Goal: Communication & Community: Answer question/provide support

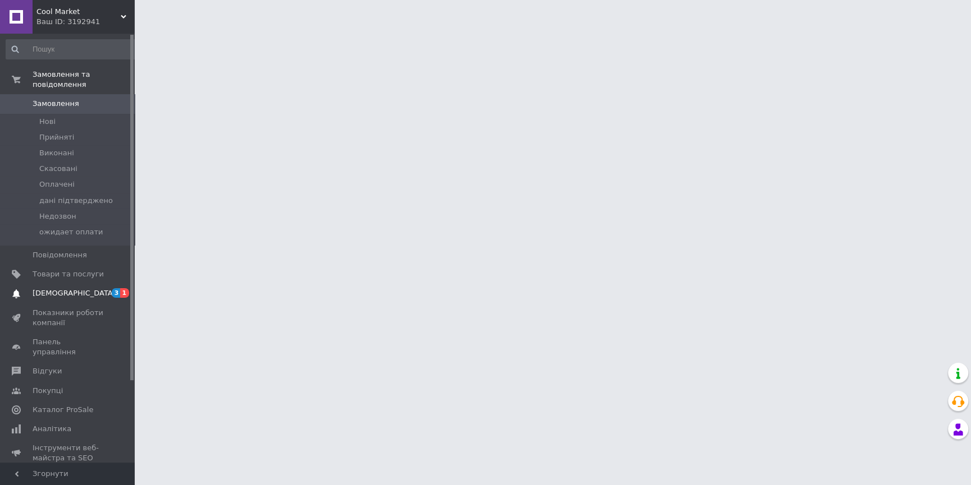
click at [81, 284] on link "[DEMOGRAPHIC_DATA] 3 1" at bounding box center [72, 293] width 145 height 19
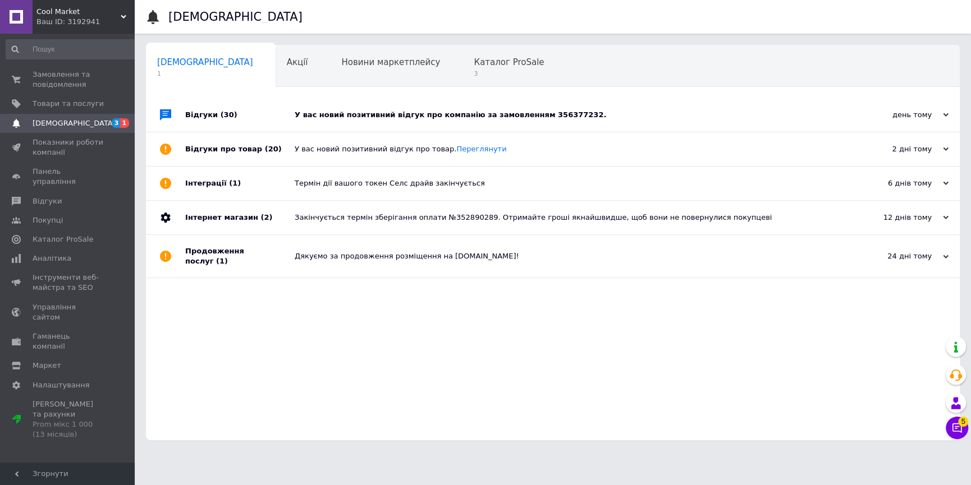
click at [586, 113] on div "У вас новий позитивний відгук про компанію за замовленням 356377232." at bounding box center [565, 115] width 541 height 10
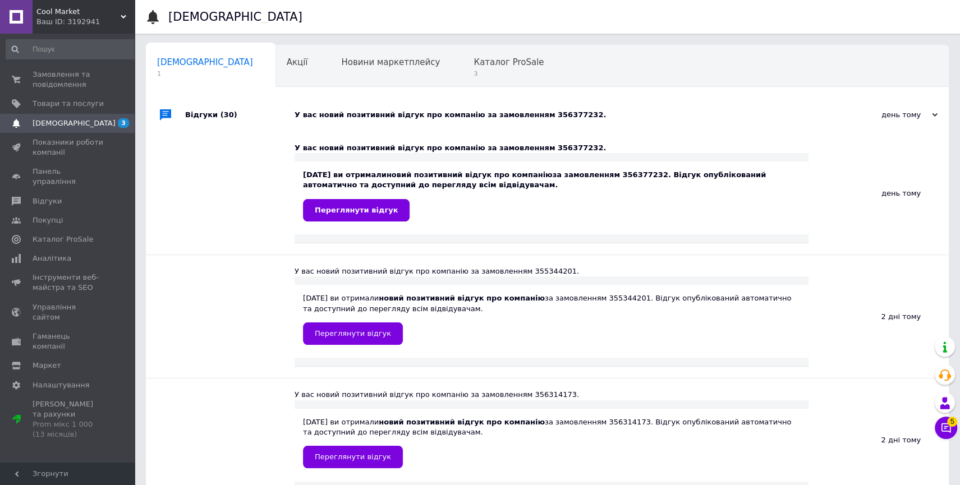
click at [586, 113] on div "У вас новий позитивний відгук про компанію за замовленням 356377232." at bounding box center [560, 115] width 531 height 10
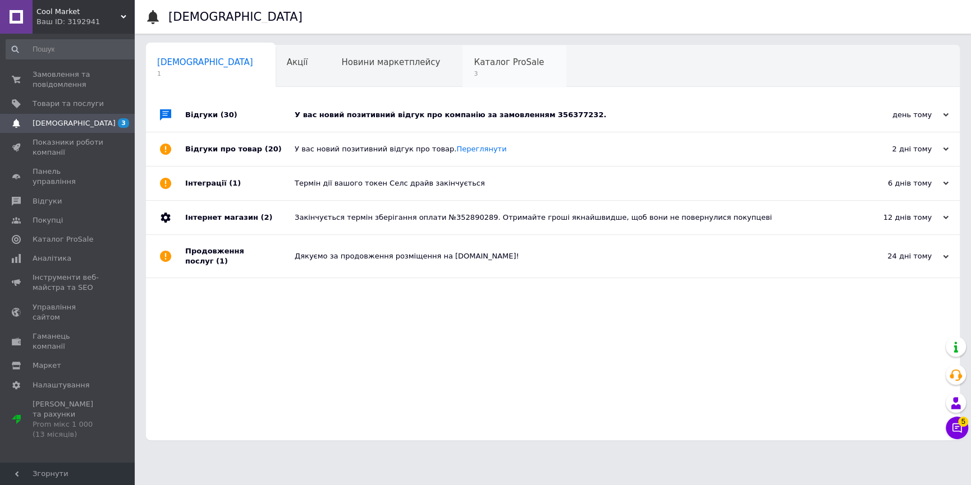
click at [462, 52] on div "Каталог ProSale 3" at bounding box center [514, 66] width 104 height 43
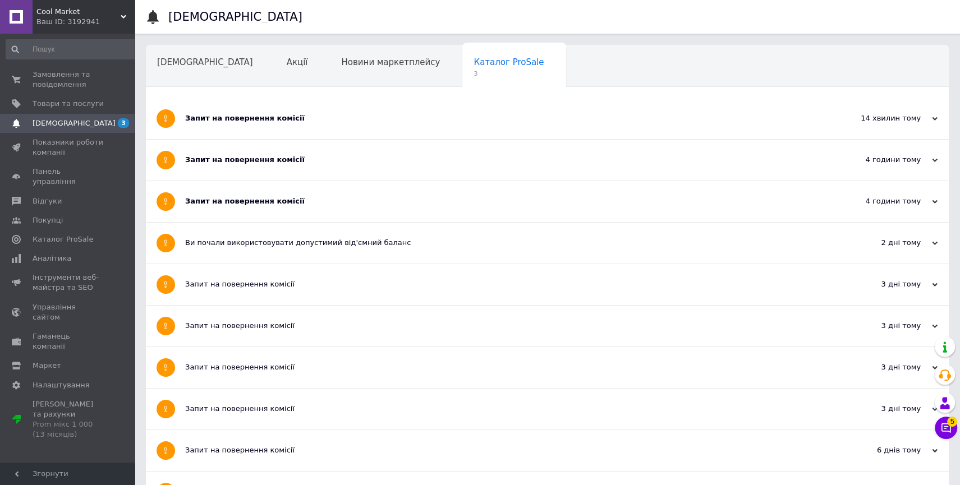
click at [425, 105] on div "Запит на повернення комісії" at bounding box center [505, 118] width 640 height 41
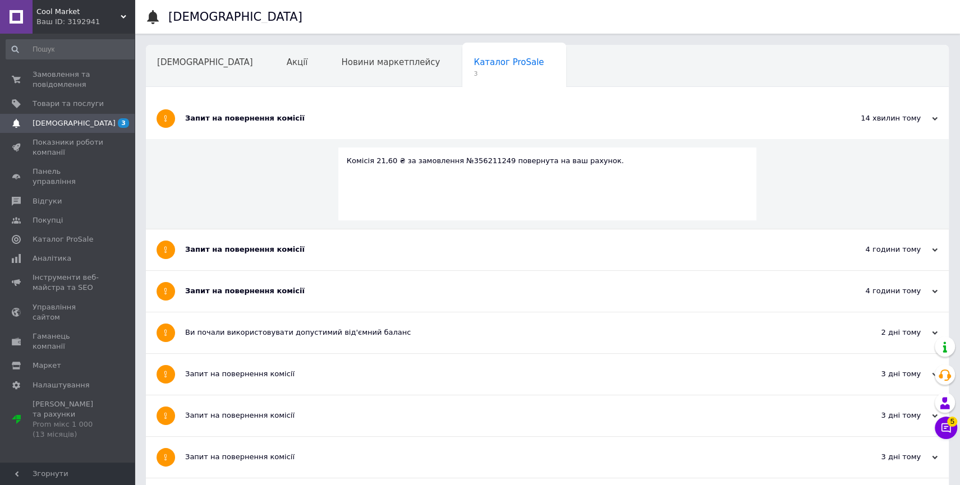
click at [425, 105] on div "Запит на повернення комісії" at bounding box center [505, 118] width 640 height 41
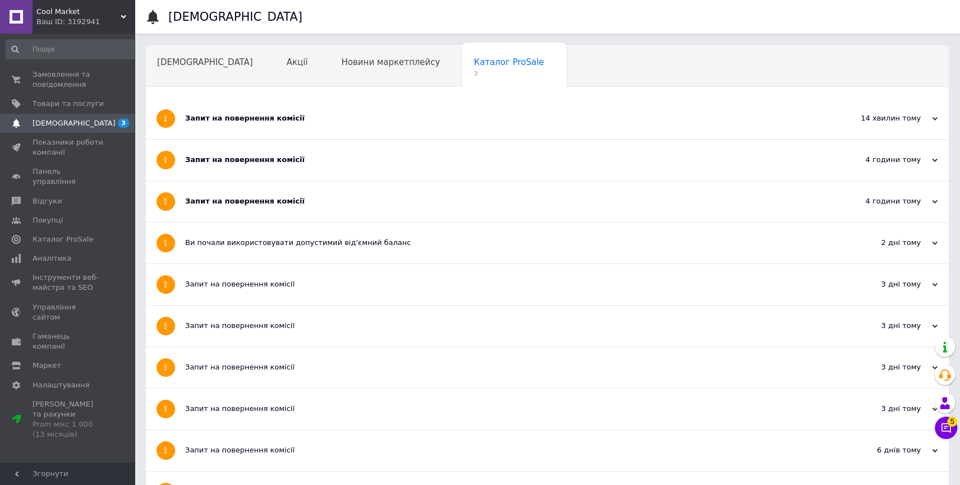
click at [389, 160] on div "Запит на повернення комісії" at bounding box center [505, 160] width 640 height 10
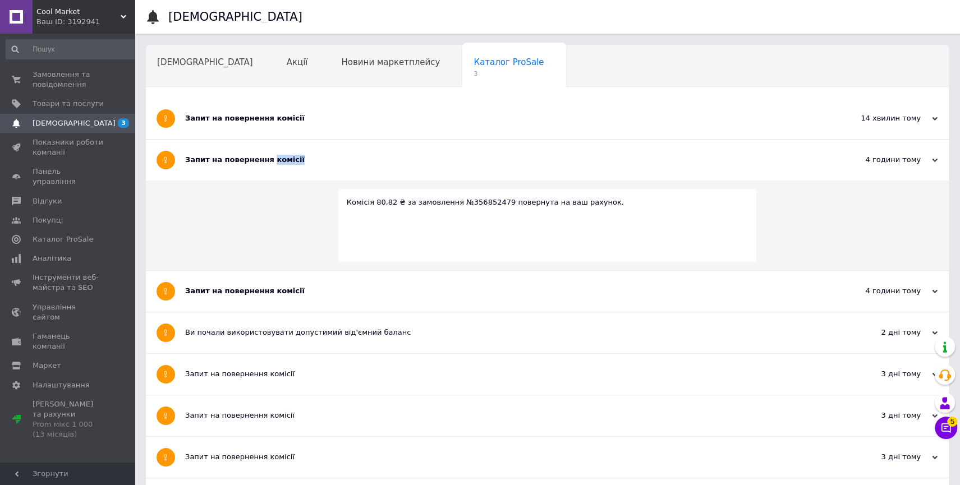
click at [389, 160] on div "Запит на повернення комісії" at bounding box center [505, 160] width 640 height 10
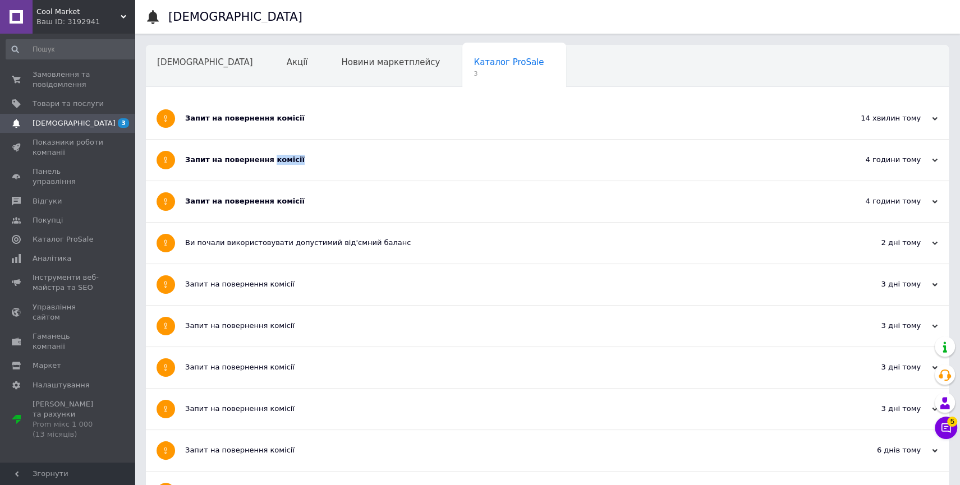
click at [354, 208] on div "Запит на повернення комісії" at bounding box center [505, 201] width 640 height 41
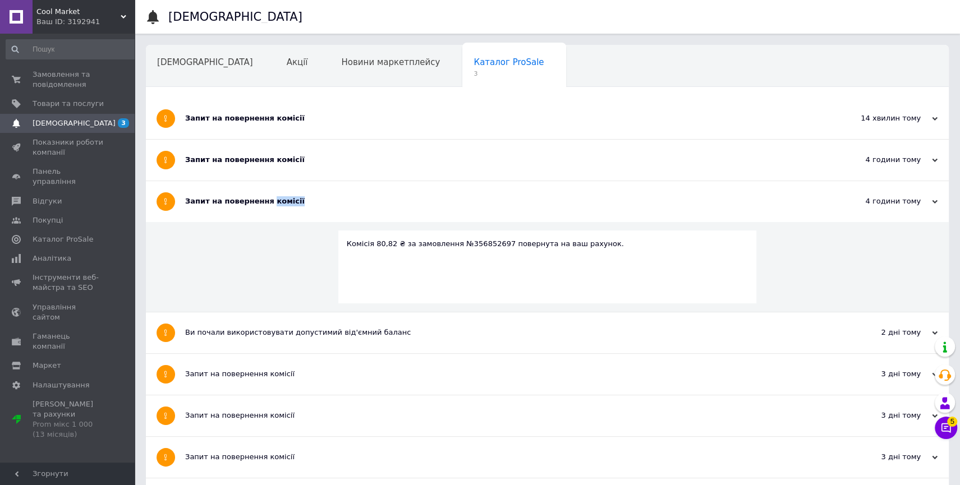
click at [354, 208] on div "Запит на повернення комісії" at bounding box center [505, 201] width 640 height 41
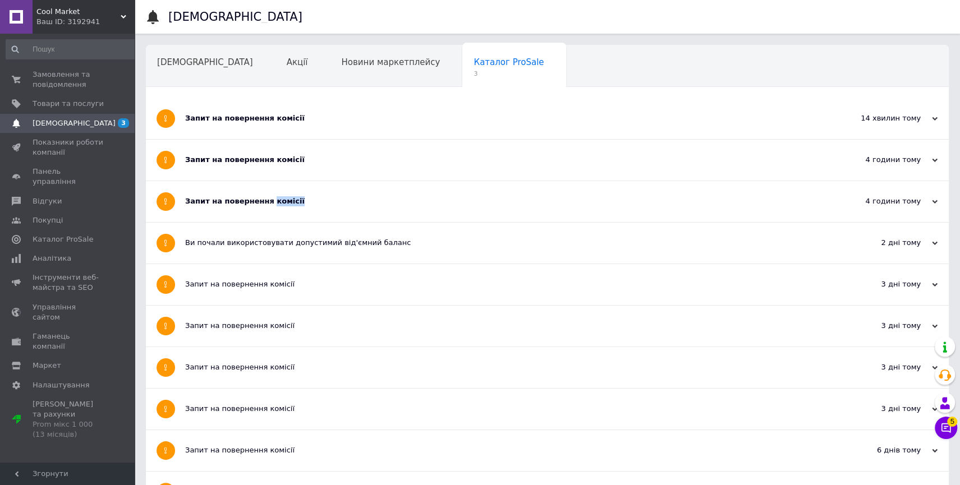
click at [951, 431] on button "Чат з покупцем 5" at bounding box center [946, 428] width 22 height 22
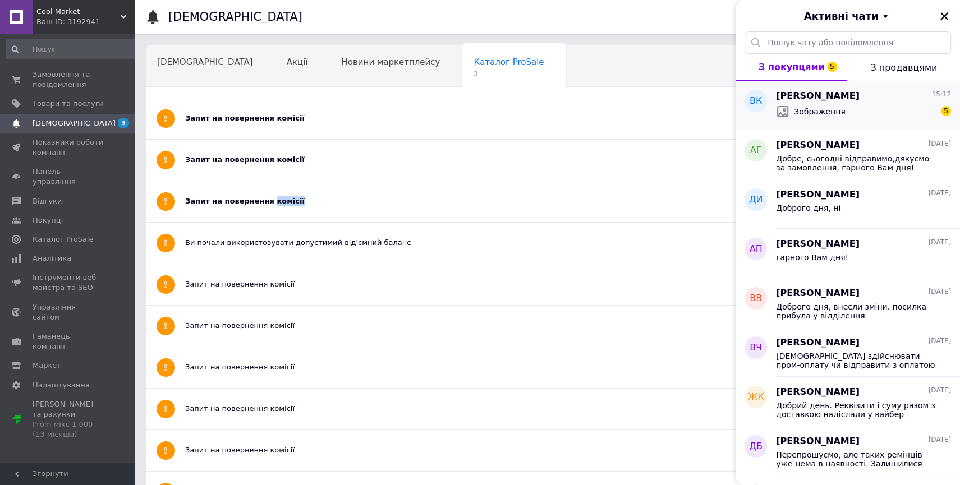
click at [880, 115] on div "Зображення 5" at bounding box center [863, 112] width 175 height 18
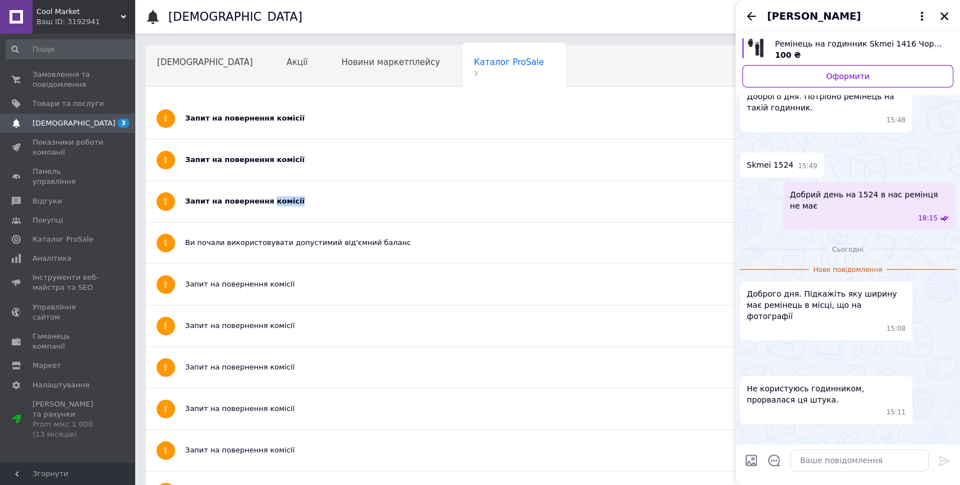
scroll to position [834, 0]
click at [749, 430] on img at bounding box center [744, 434] width 9 height 9
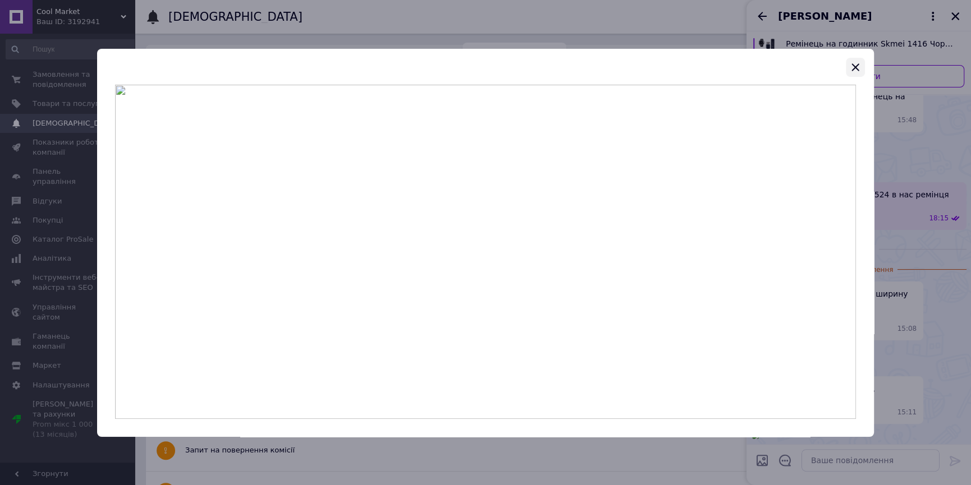
click at [853, 62] on icon "button" at bounding box center [854, 67] width 13 height 13
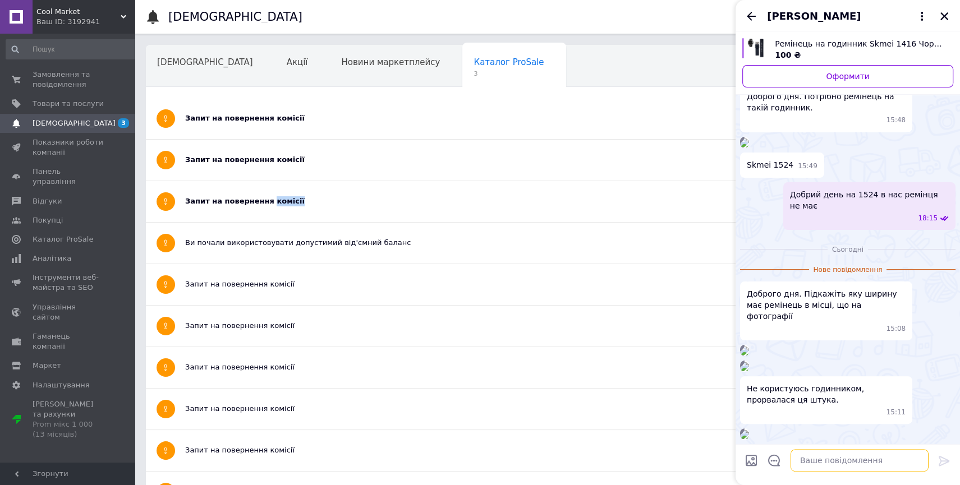
click at [819, 459] on textarea at bounding box center [859, 460] width 138 height 22
click at [777, 459] on textarea "26 ММ" at bounding box center [848, 460] width 160 height 22
type textarea "Доброго дня 26 ММ"
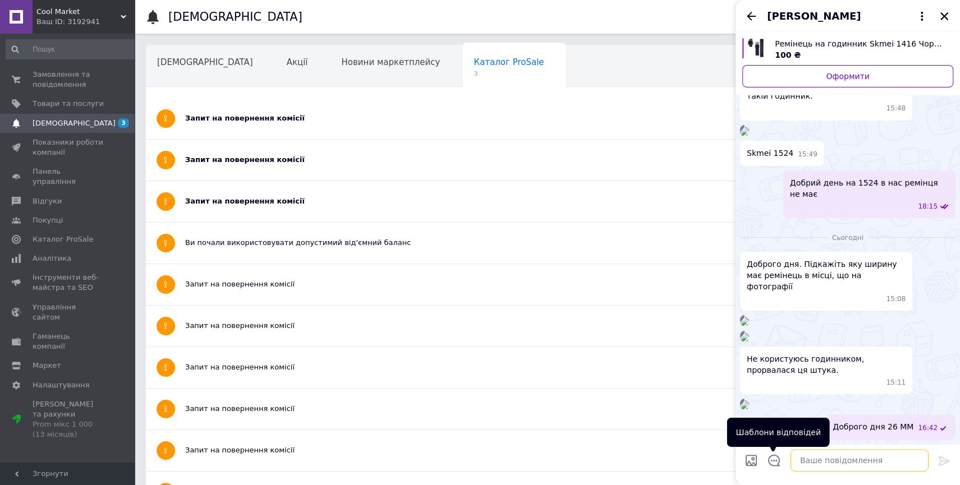
scroll to position [845, 0]
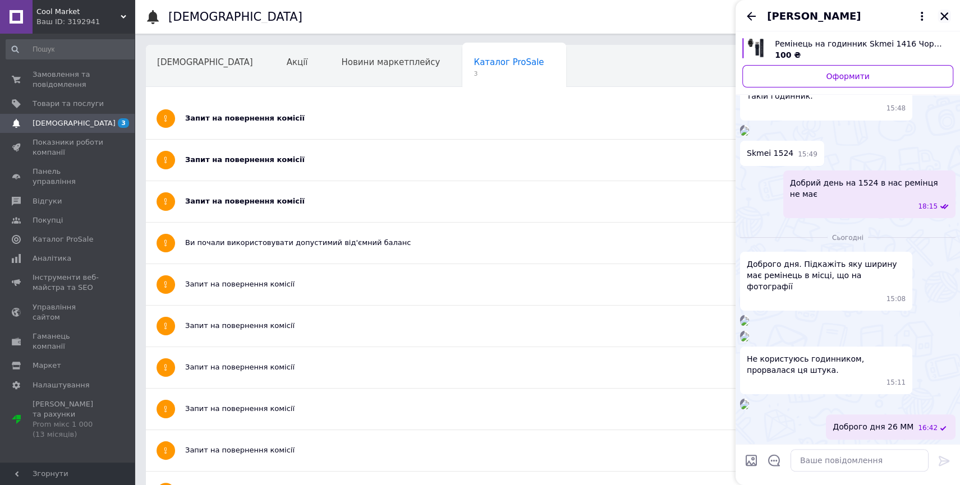
click at [944, 12] on icon "Закрити" at bounding box center [944, 16] width 10 height 10
